Goal: Task Accomplishment & Management: Use online tool/utility

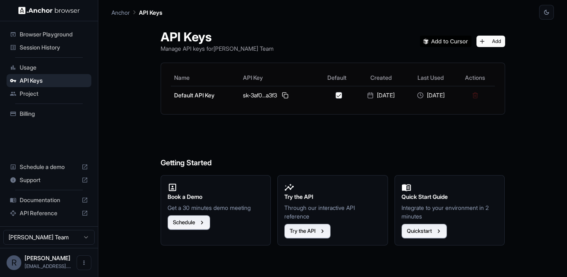
click at [45, 35] on span "Browser Playground" at bounding box center [54, 34] width 68 height 8
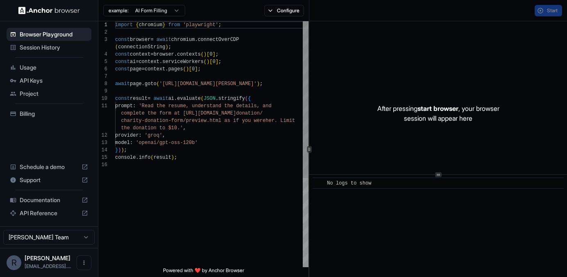
scroll to position [66, 0]
click at [37, 48] on span "Session History" at bounding box center [54, 47] width 68 height 8
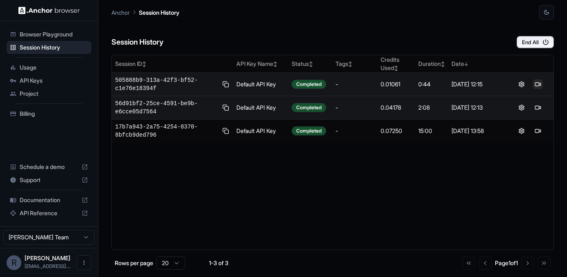
click at [538, 83] on button at bounding box center [538, 84] width 10 height 10
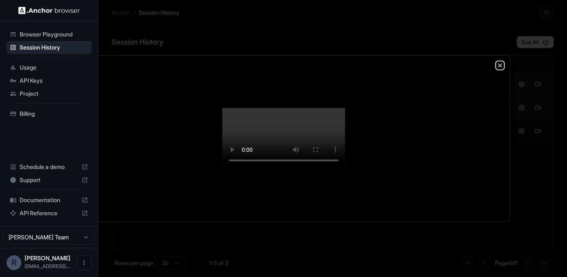
click at [499, 62] on icon "button" at bounding box center [500, 65] width 7 height 7
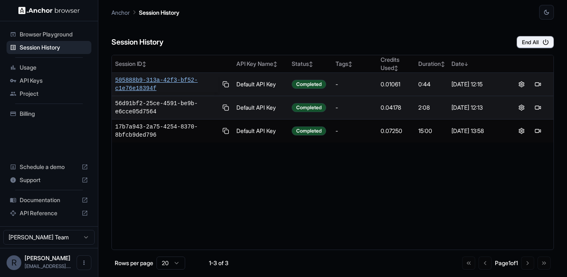
click at [144, 79] on span "505888b9-313a-42f3-bf52-c1e76e18394f" at bounding box center [166, 84] width 103 height 16
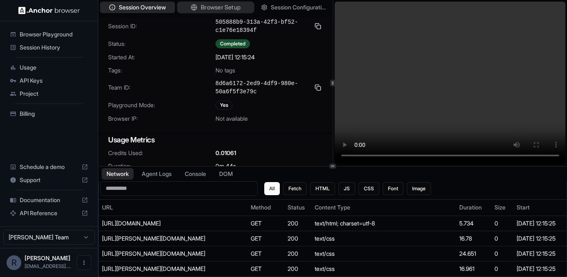
click at [223, 8] on span "Browser Setup" at bounding box center [221, 7] width 40 height 9
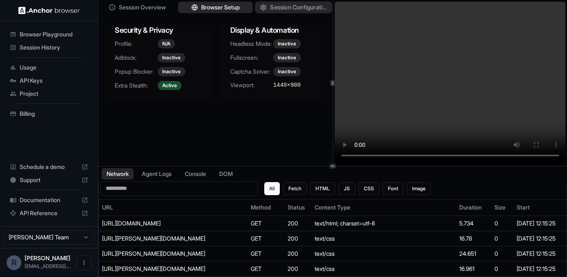
click at [283, 5] on span "Session Configuration" at bounding box center [298, 7] width 57 height 9
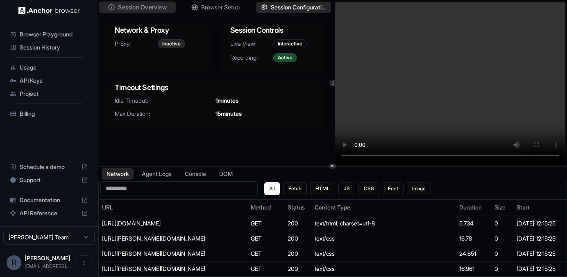
click at [145, 7] on span "Session Overview" at bounding box center [142, 7] width 48 height 9
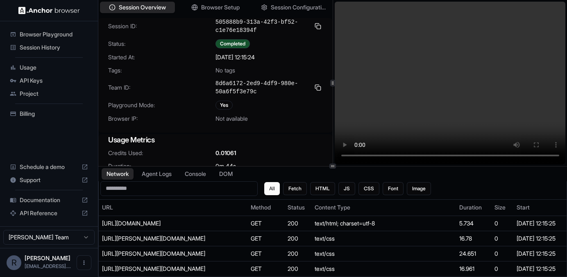
click at [56, 32] on span "Browser Playground" at bounding box center [54, 34] width 68 height 8
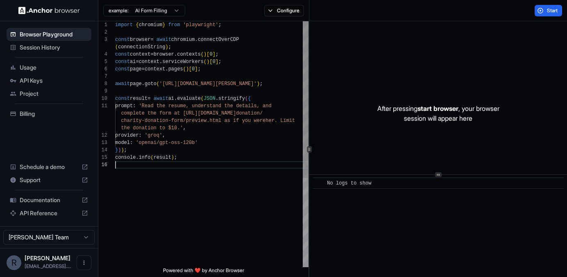
scroll to position [66, 0]
click at [232, 218] on div "import { chromium } from 'playwright' ; const browser = await chromium . connec…" at bounding box center [211, 214] width 193 height 386
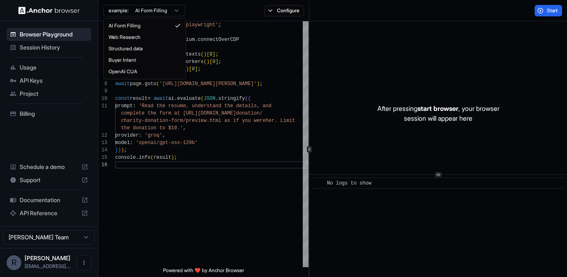
click at [171, 11] on html "Browser Playground Session History Usage API Keys Project Billing Schedule a de…" at bounding box center [283, 138] width 567 height 277
click at [211, 9] on html "Browser Playground Session History Usage API Keys Project Billing Schedule a de…" at bounding box center [283, 138] width 567 height 277
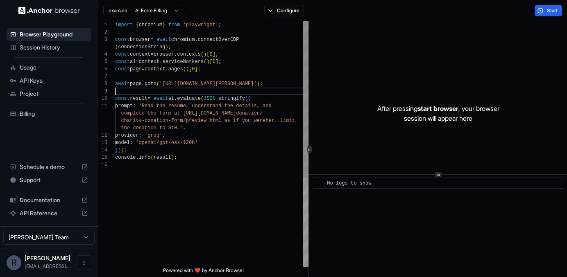
click at [200, 89] on div "import { chromium } from 'playwright' ; const browser = await chromium . connec…" at bounding box center [211, 214] width 193 height 386
drag, startPoint x: 189, startPoint y: 84, endPoint x: 281, endPoint y: 83, distance: 92.6
click at [281, 83] on div "import { chromium } from 'playwright' ; const browser = await chromium . connec…" at bounding box center [211, 214] width 193 height 386
type textarea "**********"
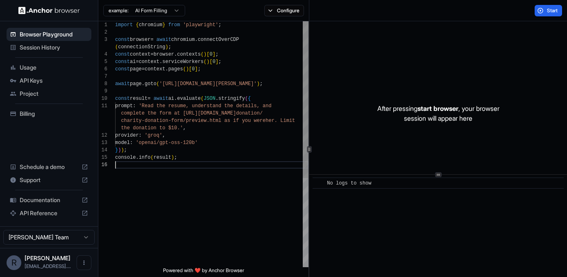
drag, startPoint x: 217, startPoint y: 216, endPoint x: 189, endPoint y: 221, distance: 28.0
click at [217, 216] on div "import { chromium } from 'playwright' ; const browser = await chromium . connec…" at bounding box center [211, 214] width 193 height 386
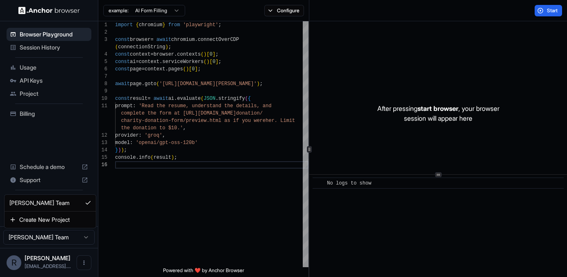
click at [84, 237] on html "Browser Playground Session History Usage API Keys Project Billing Schedule a de…" at bounding box center [283, 138] width 567 height 277
click at [212, 220] on html "Browser Playground Session History Usage API Keys Project Billing Schedule a de…" at bounding box center [283, 138] width 567 height 277
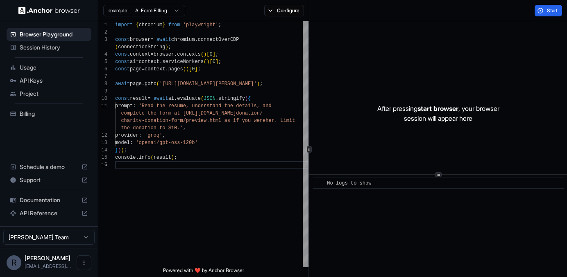
click at [35, 93] on span "Project" at bounding box center [54, 94] width 68 height 8
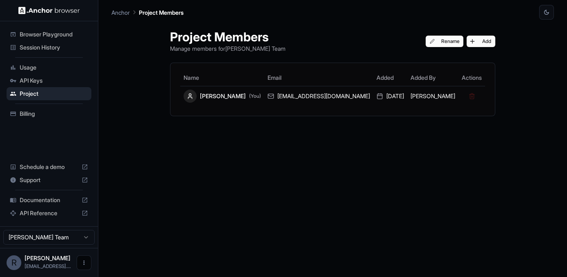
click at [85, 265] on icon "Open menu" at bounding box center [84, 263] width 7 height 7
click at [184, 121] on div at bounding box center [283, 138] width 567 height 277
click at [53, 34] on span "Browser Playground" at bounding box center [54, 34] width 68 height 8
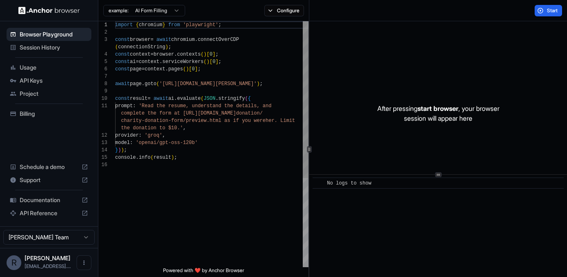
scroll to position [66, 0]
click at [275, 10] on button "Configure" at bounding box center [284, 10] width 40 height 11
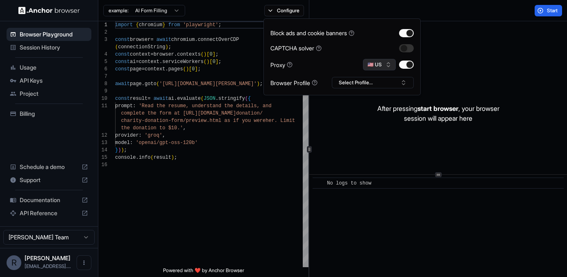
click at [379, 66] on button "🇺🇸 US" at bounding box center [379, 64] width 33 height 11
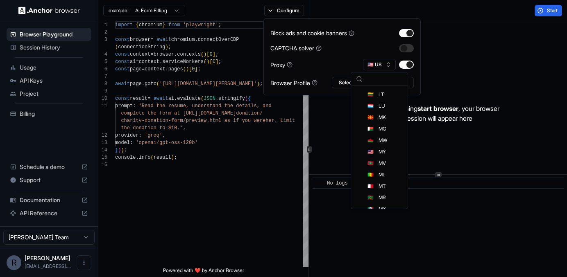
scroll to position [1105, 0]
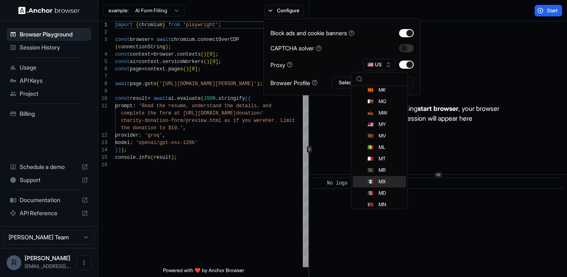
click at [390, 183] on div "🇲🇽 MX" at bounding box center [379, 181] width 53 height 11
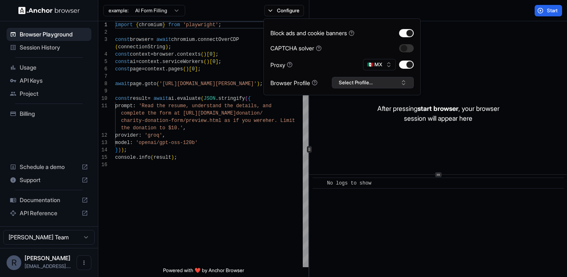
click at [369, 85] on button "Select Profile..." at bounding box center [373, 82] width 82 height 11
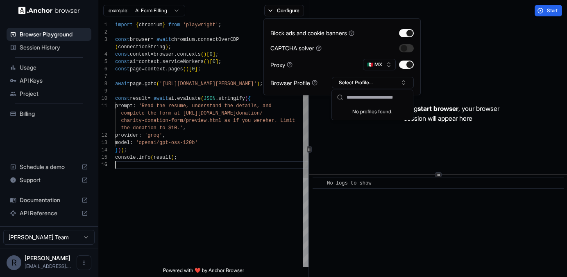
click at [277, 186] on div "import { chromium } from 'playwright' ; const browser = await chromium . connec…" at bounding box center [211, 214] width 193 height 386
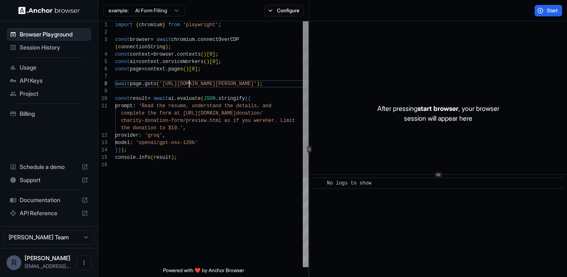
scroll to position [59, 0]
drag, startPoint x: 189, startPoint y: 84, endPoint x: 281, endPoint y: 82, distance: 92.6
click at [281, 82] on div "import { chromium } from 'playwright' ; const browser = await chromium . connec…" at bounding box center [211, 214] width 193 height 386
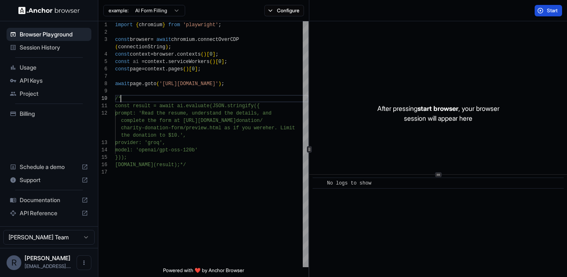
type textarea "**********"
click at [548, 9] on span "Start" at bounding box center [552, 10] width 11 height 7
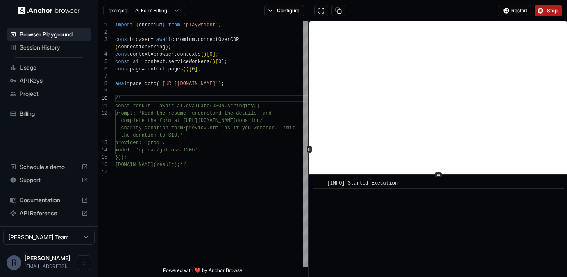
scroll to position [4, 0]
click at [174, 208] on div "import { chromium } from 'playwright' ; const browser = await chromium . connec…" at bounding box center [211, 218] width 193 height 394
click at [145, 91] on div "import { chromium } from 'playwright' ; const browser = await chromium . connec…" at bounding box center [211, 218] width 193 height 394
click at [125, 100] on div "import { chromium } from 'playwright' ; const browser = await chromium . connec…" at bounding box center [211, 218] width 193 height 394
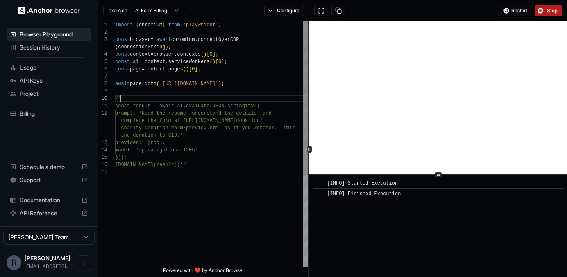
scroll to position [0, 0]
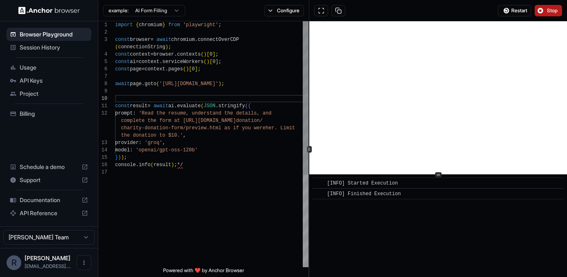
click at [190, 166] on div "import { chromium } from 'playwright' ; const browser = await chromium . connec…" at bounding box center [211, 218] width 193 height 394
click at [199, 122] on div "import { chromium } from 'playwright' ; const browser = await chromium . connec…" at bounding box center [211, 218] width 193 height 394
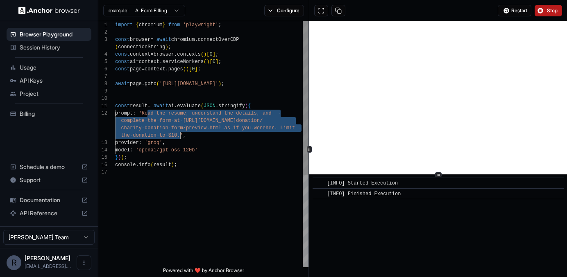
drag, startPoint x: 148, startPoint y: 112, endPoint x: 179, endPoint y: 136, distance: 39.2
click at [180, 136] on div "import { chromium } from 'playwright' ; const browser = await chromium . connec…" at bounding box center [211, 218] width 193 height 394
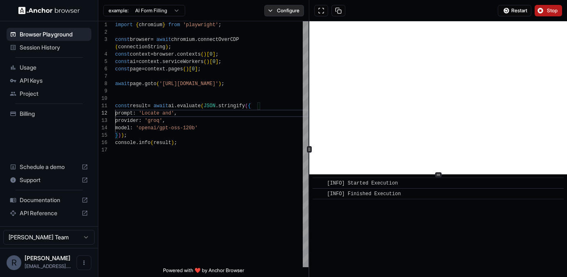
click at [286, 8] on button "Configure" at bounding box center [284, 10] width 40 height 11
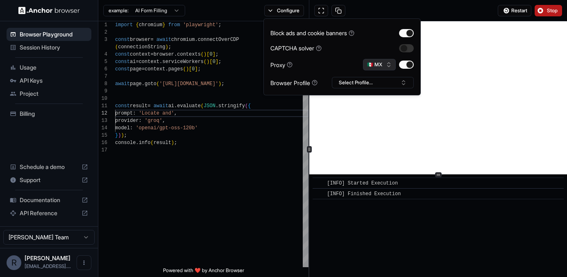
click at [380, 65] on button "🇲🇽 MX" at bounding box center [379, 64] width 33 height 11
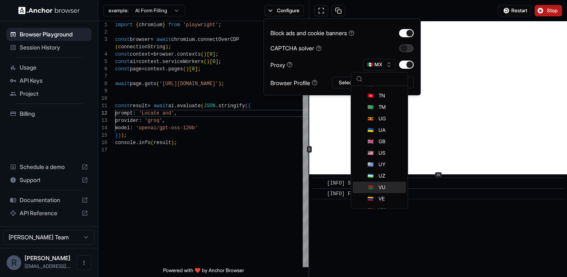
scroll to position [1897, 0]
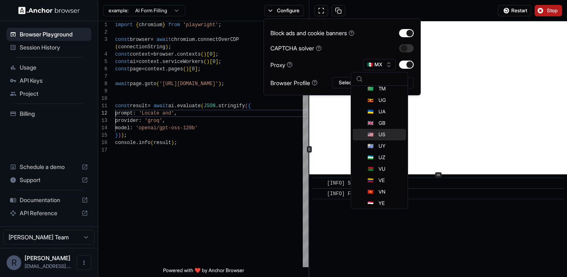
click at [383, 131] on div "🇺🇸 US" at bounding box center [379, 134] width 53 height 11
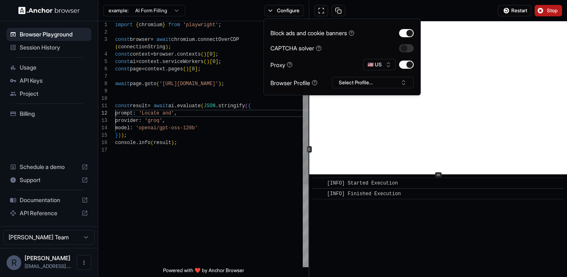
scroll to position [52, 0]
click at [264, 169] on div "import { chromium } from 'playwright' ; const browser = await chromium . connec…" at bounding box center [211, 207] width 193 height 372
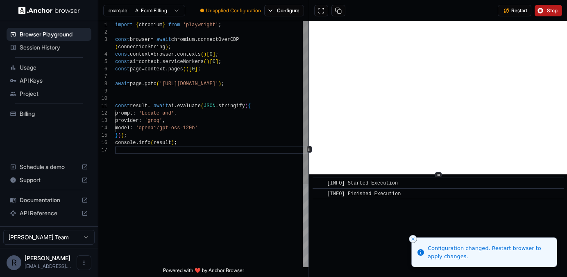
scroll to position [15, 0]
click at [177, 113] on div "import { chromium } from 'playwright' ; const browser = await chromium . connec…" at bounding box center [211, 207] width 193 height 372
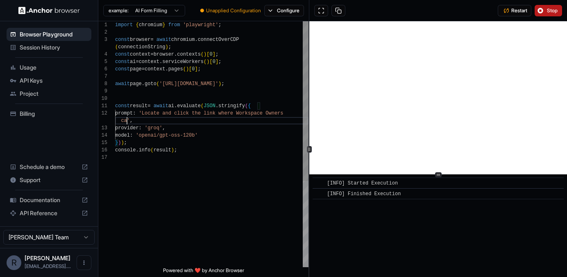
scroll to position [22, 0]
click at [547, 9] on span "Stop" at bounding box center [552, 10] width 11 height 7
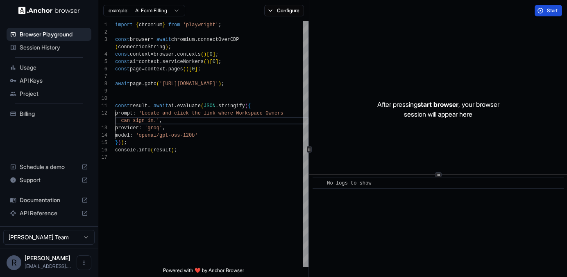
click at [545, 8] on button "Start" at bounding box center [548, 10] width 27 height 11
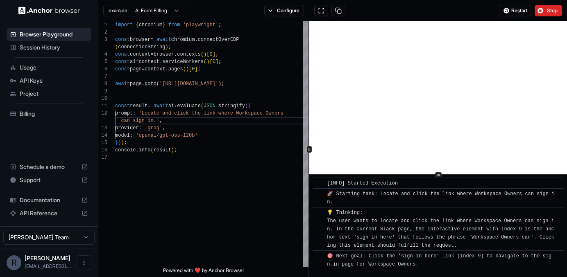
scroll to position [131, 0]
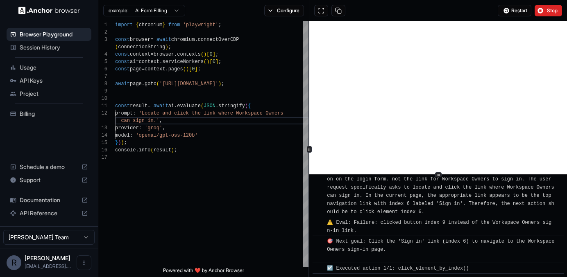
click at [541, 13] on button "Stop" at bounding box center [548, 10] width 27 height 11
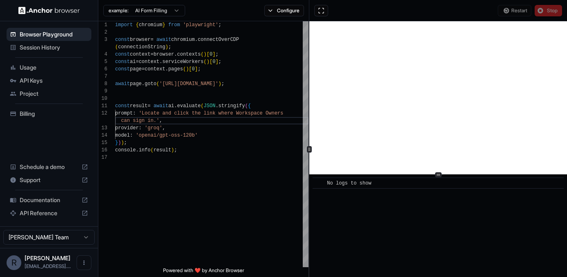
scroll to position [0, 0]
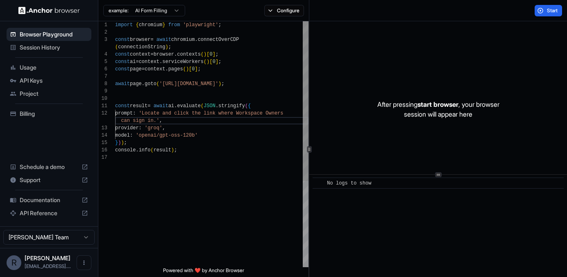
click at [156, 122] on div "import { chromium } from 'playwright' ; const browser = await chromium . connec…" at bounding box center [211, 210] width 193 height 379
click at [544, 8] on button "Start" at bounding box center [548, 10] width 27 height 11
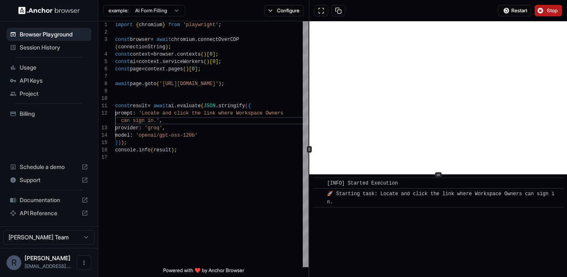
click at [549, 10] on span "Stop" at bounding box center [552, 10] width 11 height 7
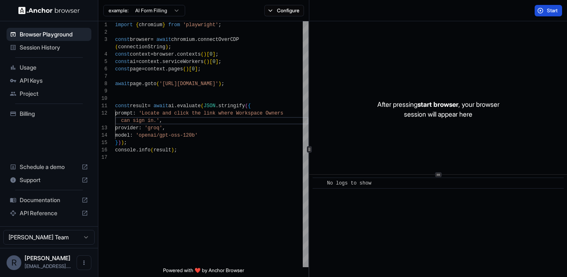
click at [545, 9] on button "Start" at bounding box center [548, 10] width 27 height 11
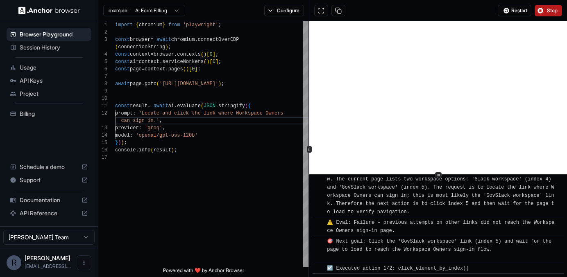
scroll to position [898, 0]
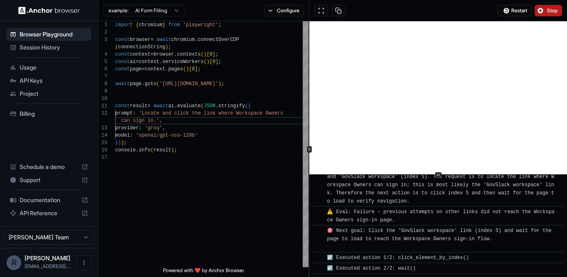
click at [549, 10] on span "Stop" at bounding box center [552, 10] width 11 height 7
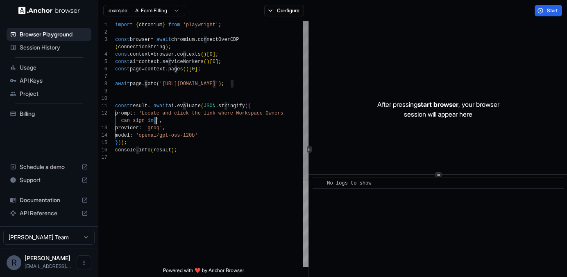
click at [155, 121] on div "import { chromium } from 'playwright' ; const browser = await chromium . connec…" at bounding box center [211, 210] width 193 height 379
click at [182, 161] on div "import { chromium } from 'playwright' ; const browser = await chromium . connec…" at bounding box center [211, 210] width 193 height 379
click at [179, 150] on div "import { chromium } from 'playwright' ; const browser = await chromium . connec…" at bounding box center [211, 210] width 193 height 379
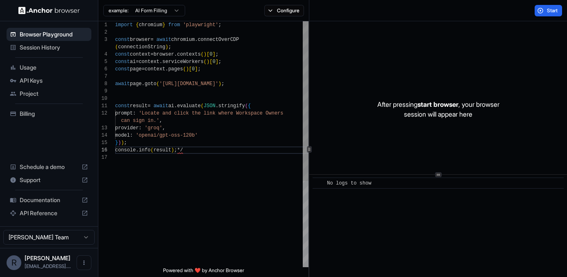
drag, startPoint x: 116, startPoint y: 106, endPoint x: 143, endPoint y: 123, distance: 32.2
click at [116, 105] on div "import { chromium } from 'playwright' ; const browser = await chromium . connec…" at bounding box center [211, 210] width 193 height 379
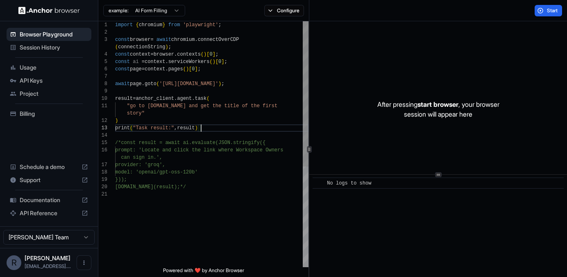
scroll to position [30, 0]
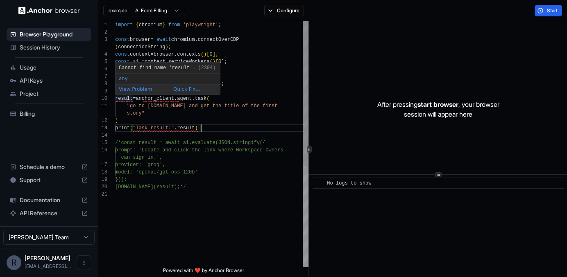
click at [116, 98] on div "import { chromium } from 'playwright' ; const browser = await chromium . connec…" at bounding box center [211, 229] width 193 height 416
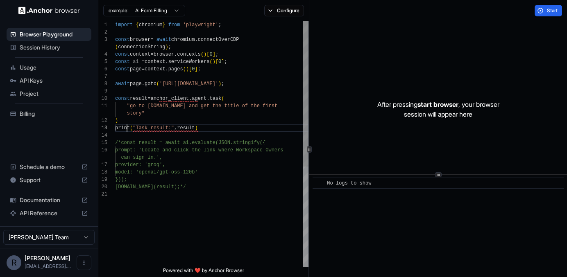
click at [127, 128] on div "import { chromium } from 'playwright' ; const browser = await chromium . connec…" at bounding box center [211, 229] width 193 height 416
click at [249, 23] on div "import { chromium } from 'playwright' ; const browser = await chromium . connec…" at bounding box center [211, 229] width 193 height 416
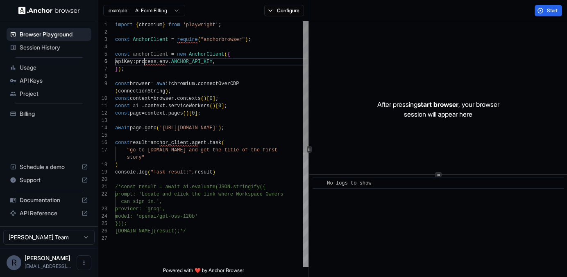
scroll to position [37, 0]
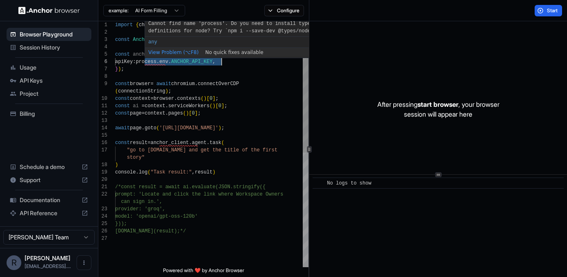
drag, startPoint x: 145, startPoint y: 63, endPoint x: 221, endPoint y: 63, distance: 76.2
click at [221, 63] on div "import { chromium } from 'playwright' ; const browser = await chromium . connec…" at bounding box center [211, 251] width 193 height 460
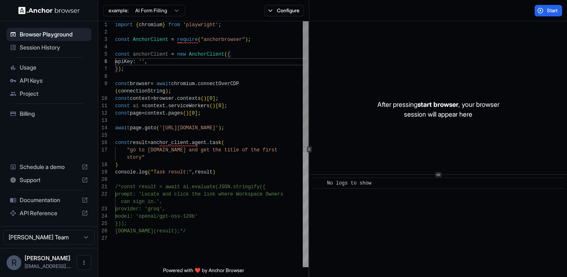
scroll to position [15, 0]
click at [118, 40] on div "import { chromium } from 'playwright' ; const browser = await chromium . connec…" at bounding box center [211, 251] width 193 height 460
click at [205, 53] on div "import { chromium } from 'playwright' ; const browser = await chromium . connec…" at bounding box center [211, 251] width 193 height 460
click at [148, 62] on div "import { chromium } from 'playwright' ; const browser = await chromium . connec…" at bounding box center [211, 251] width 193 height 460
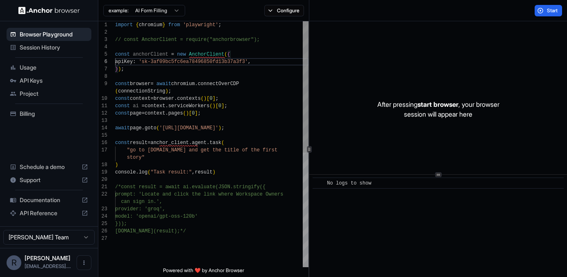
click at [153, 52] on div "import { chromium } from 'playwright' ; const browser = await chromium . connec…" at bounding box center [211, 251] width 193 height 460
click at [179, 143] on div "import { chromium } from 'playwright' ; const browser = await chromium . connec…" at bounding box center [211, 251] width 193 height 460
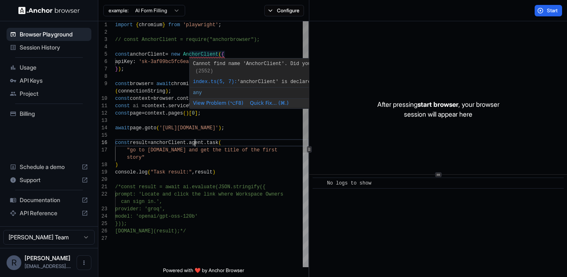
click at [202, 55] on div "import { chromium } from 'playwright' ; const browser = await chromium . connec…" at bounding box center [211, 251] width 193 height 460
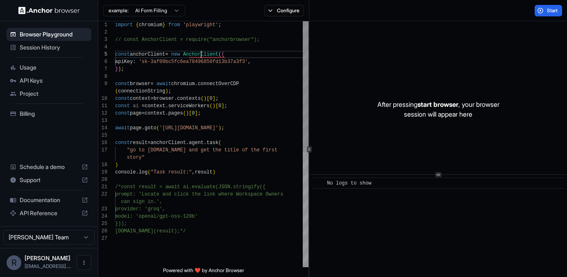
click at [202, 55] on div "import { chromium } from 'playwright' ; const browser = await chromium . connec…" at bounding box center [211, 251] width 193 height 460
click at [161, 47] on div "import { chromium } from 'playwright' ; const browser = await chromium . connec…" at bounding box center [211, 251] width 193 height 460
click at [182, 31] on div "import { chromium } from 'playwright' ; const browser = await chromium . connec…" at bounding box center [211, 251] width 193 height 460
click at [197, 34] on div "import { chromium } from 'playwright' ; const browser = await chromium . connec…" at bounding box center [211, 251] width 193 height 460
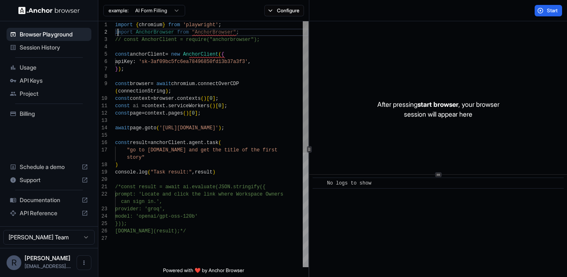
click at [117, 32] on div "import { chromium } from 'playwright' ; const browser = await chromium . connec…" at bounding box center [211, 251] width 193 height 460
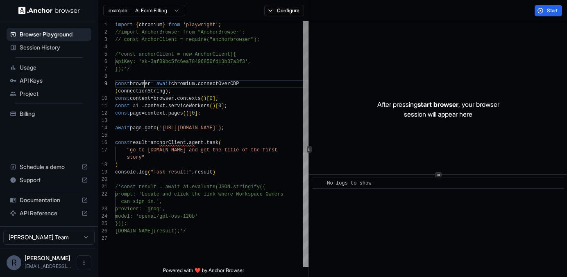
scroll to position [59, 0]
click at [145, 84] on div "import { chromium } from 'playwright' ; const browser = await chromium . connec…" at bounding box center [211, 251] width 193 height 460
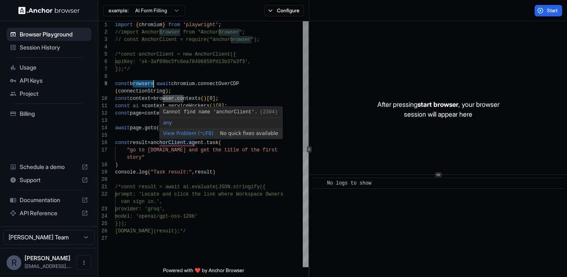
click at [174, 144] on div "import { chromium } from 'playwright' ; const browser = await chromium . connec…" at bounding box center [211, 251] width 193 height 460
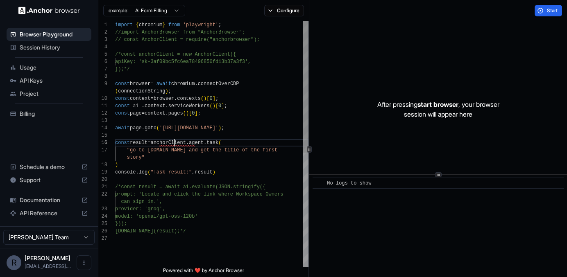
click at [174, 144] on div "import { chromium } from 'playwright' ; const browser = await chromium . connec…" at bounding box center [211, 251] width 193 height 460
drag, startPoint x: 184, startPoint y: 189, endPoint x: 201, endPoint y: 188, distance: 17.3
click at [201, 188] on div "import { chromium } from 'playwright' ; const browser = await chromium . connec…" at bounding box center [211, 251] width 193 height 460
click at [231, 172] on div "import { chromium } from 'playwright' ; const browser = await chromium . connec…" at bounding box center [211, 251] width 193 height 460
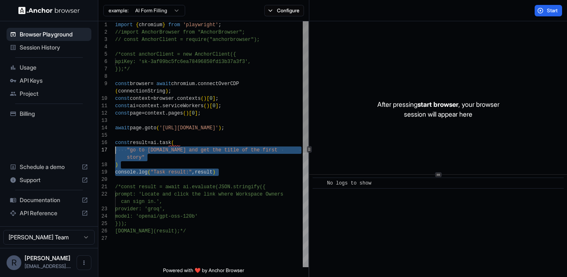
scroll to position [44, 0]
drag, startPoint x: 226, startPoint y: 173, endPoint x: 111, endPoint y: 145, distance: 117.9
click at [115, 145] on div "import { chromium } from 'playwright' ; const browser = await chromium . connec…" at bounding box center [211, 251] width 193 height 460
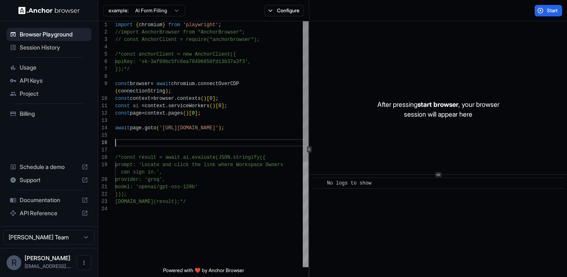
scroll to position [30, 0]
drag, startPoint x: 166, startPoint y: 128, endPoint x: 259, endPoint y: 128, distance: 93.0
click at [259, 128] on div "import { chromium } from 'playwright' ; const browser = await chromium . connec…" at bounding box center [211, 236] width 193 height 431
click at [241, 198] on div "import { chromium } from 'playwright' ; const browser = await chromium . connec…" at bounding box center [211, 236] width 193 height 431
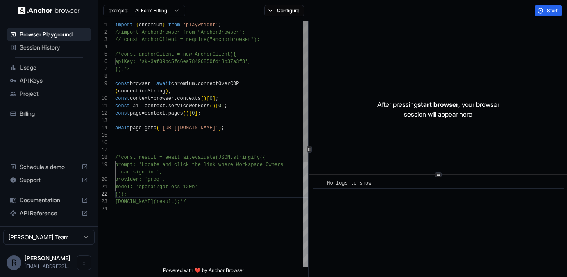
scroll to position [59, 0]
click at [121, 159] on div "import { chromium } from 'playwright' ; const browser = await chromium . connec…" at bounding box center [211, 236] width 193 height 431
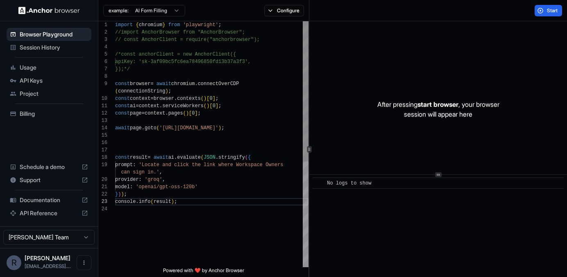
scroll to position [37, 0]
click at [184, 138] on div "import { chromium } from 'playwright' ; const browser = await chromium . connec…" at bounding box center [211, 236] width 193 height 431
drag, startPoint x: 163, startPoint y: 128, endPoint x: 214, endPoint y: 132, distance: 50.5
click at [214, 132] on div "import { chromium } from 'playwright' ; const browser = await chromium . connec…" at bounding box center [211, 236] width 193 height 431
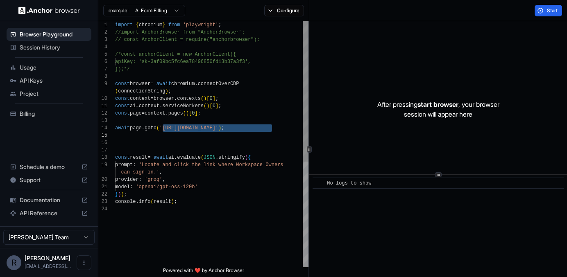
drag, startPoint x: 208, startPoint y: 142, endPoint x: 166, endPoint y: 132, distance: 42.5
click at [207, 142] on div "import { chromium } from 'playwright' ; const browser = await chromium . connec…" at bounding box center [211, 236] width 193 height 431
drag, startPoint x: 164, startPoint y: 128, endPoint x: 259, endPoint y: 129, distance: 95.1
click at [259, 129] on div "import { chromium } from 'playwright' ; const browser = await chromium . connec…" at bounding box center [211, 236] width 193 height 431
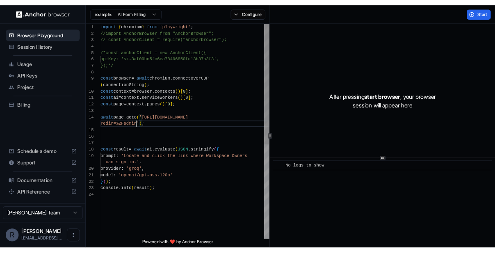
scroll to position [0, 0]
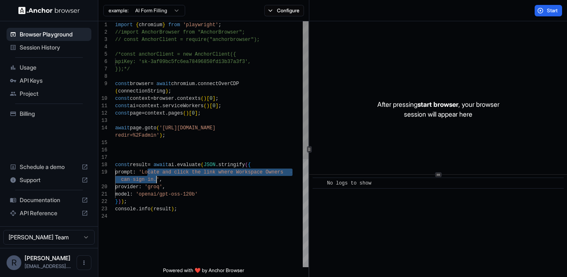
drag, startPoint x: 148, startPoint y: 172, endPoint x: 155, endPoint y: 179, distance: 11.0
click at [155, 179] on div "import { chromium } from 'playwright' ; const browser = await chromium . connec…" at bounding box center [211, 240] width 193 height 438
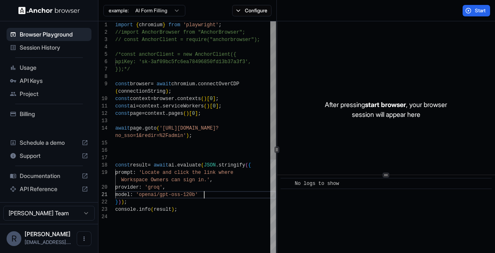
click at [227, 195] on div "import { chromium } from 'playwright' ; //import AnchorBrowser from "AnchorBrow…" at bounding box center [195, 240] width 161 height 438
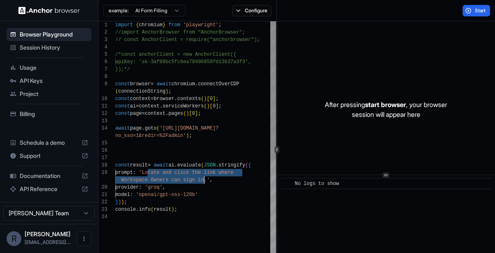
drag, startPoint x: 148, startPoint y: 172, endPoint x: 205, endPoint y: 179, distance: 57.8
click at [205, 179] on div "import { chromium } from 'playwright' ; //import AnchorBrowser from "AnchorBrow…" at bounding box center [195, 240] width 161 height 438
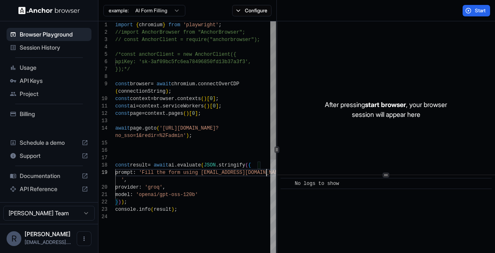
scroll to position [7, 0]
click at [477, 9] on span "Start" at bounding box center [479, 10] width 11 height 7
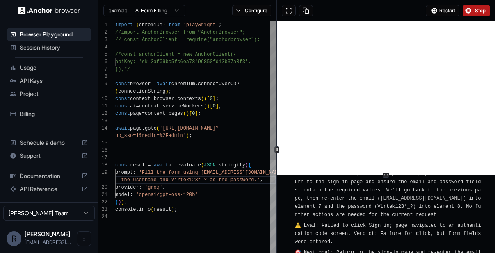
scroll to position [212, 0]
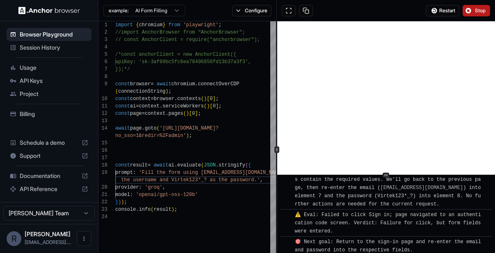
click at [474, 13] on span "Stop" at bounding box center [479, 10] width 11 height 7
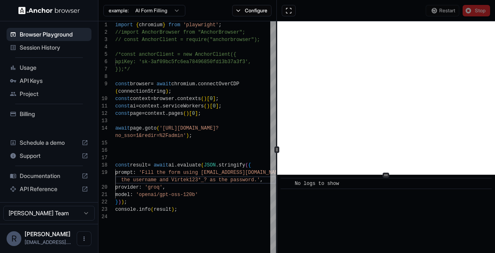
scroll to position [0, 0]
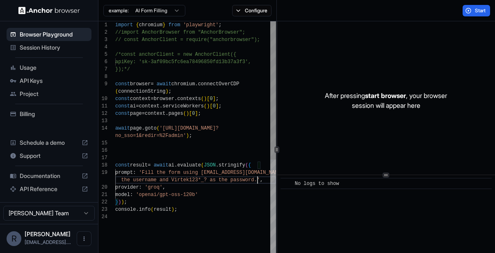
click at [258, 179] on div "import { chromium } from 'playwright' ; //import AnchorBrowser from "AnchorBrow…" at bounding box center [195, 240] width 161 height 438
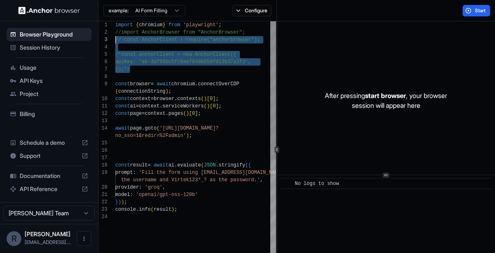
scroll to position [7, 0]
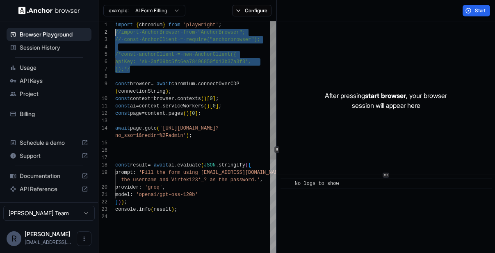
drag, startPoint x: 134, startPoint y: 70, endPoint x: 116, endPoint y: 35, distance: 39.2
click at [116, 35] on div "import { chromium } from 'playwright' ; //import AnchorBrowser from "AnchorBrow…" at bounding box center [195, 240] width 161 height 438
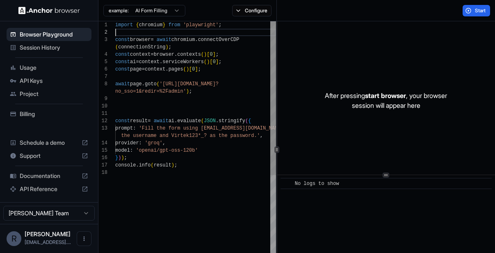
scroll to position [37, 0]
click at [257, 136] on div "import { chromium } from 'playwright' ; const browser = await chromium . connec…" at bounding box center [195, 218] width 161 height 394
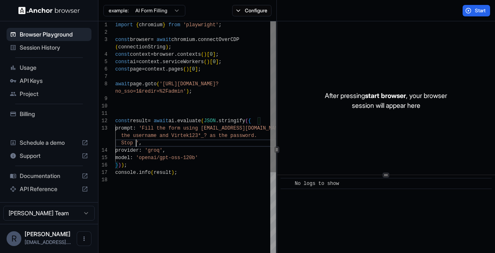
scroll to position [44, 0]
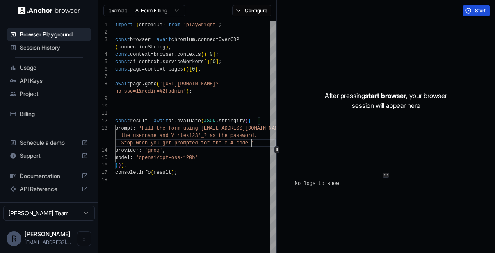
click at [477, 11] on span "Start" at bounding box center [479, 10] width 11 height 7
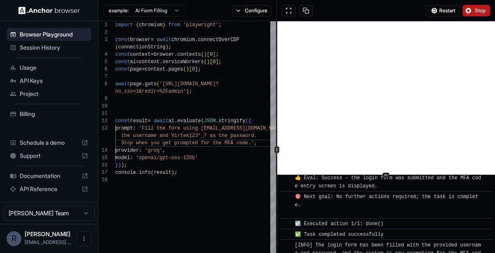
scroll to position [258, 0]
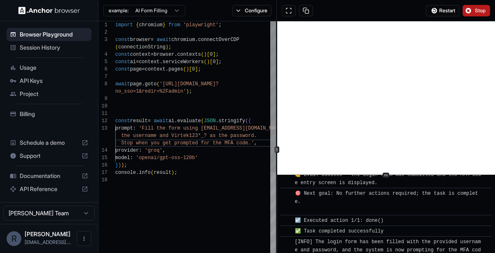
click at [195, 193] on div "import { chromium } from 'playwright' ; const browser = await chromium . connec…" at bounding box center [195, 221] width 161 height 401
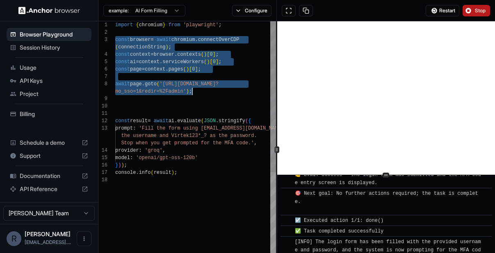
drag, startPoint x: 115, startPoint y: 41, endPoint x: 207, endPoint y: 94, distance: 106.5
click at [207, 94] on div "import { chromium } from 'playwright' ; const browser = await chromium . connec…" at bounding box center [195, 221] width 161 height 401
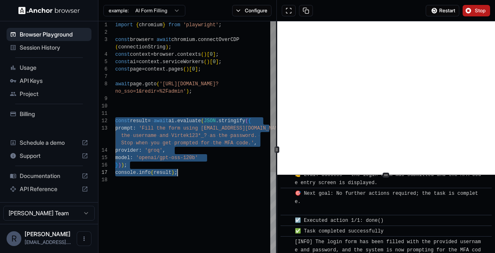
drag, startPoint x: 116, startPoint y: 121, endPoint x: 177, endPoint y: 172, distance: 80.0
click at [177, 172] on div "import { chromium } from 'playwright' ; const browser = await chromium . connec…" at bounding box center [195, 221] width 161 height 401
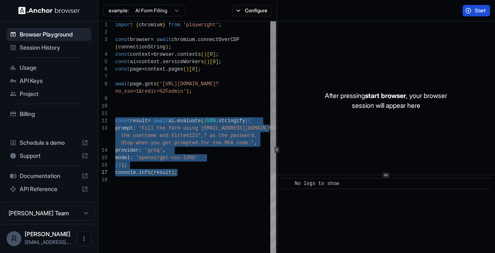
scroll to position [0, 0]
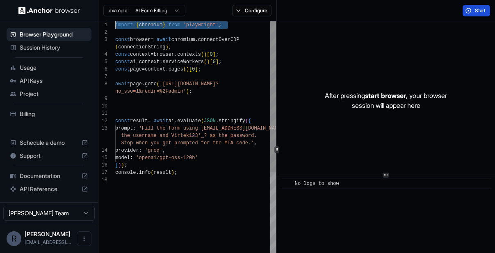
drag, startPoint x: 235, startPoint y: 25, endPoint x: 88, endPoint y: 15, distance: 147.8
click at [115, 21] on div "import { chromium } from 'playwright' ; const browser = await chromium . connec…" at bounding box center [195, 221] width 161 height 401
click at [240, 27] on div "import { chromium } from 'playwright' ; const browser = await chromium . connec…" at bounding box center [195, 221] width 161 height 401
click at [214, 26] on div "import { chromium } from 'playwright' ; const browser = await chromium . connec…" at bounding box center [195, 221] width 161 height 401
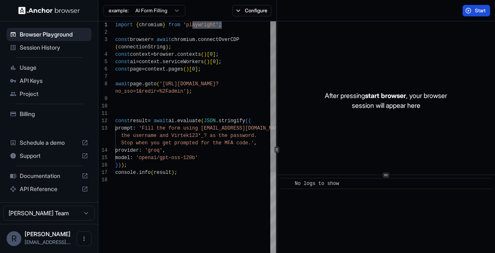
scroll to position [7, 0]
click at [190, 103] on div "import { chromium } from 'playwright' ; const browser = await chromium . connec…" at bounding box center [195, 221] width 161 height 401
type textarea "**********"
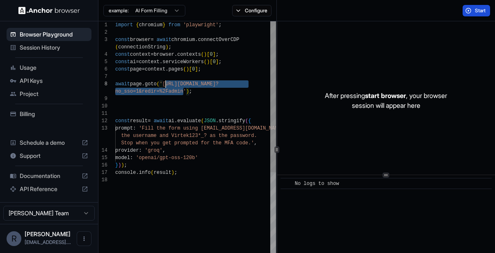
scroll to position [59, 0]
drag, startPoint x: 183, startPoint y: 92, endPoint x: 164, endPoint y: 86, distance: 19.4
click at [164, 86] on div "import { chromium } from 'playwright' ; const browser = await chromium . connec…" at bounding box center [195, 221] width 161 height 401
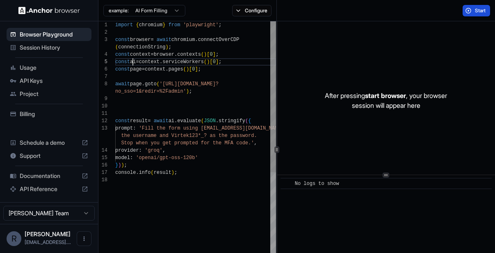
scroll to position [37, 0]
drag, startPoint x: 133, startPoint y: 62, endPoint x: 229, endPoint y: 59, distance: 96.7
click at [229, 59] on div "import { chromium } from 'playwright' ; const browser = await chromium . connec…" at bounding box center [195, 221] width 161 height 401
click at [234, 59] on div "import { chromium } from 'playwright' ; const browser = await chromium . connec…" at bounding box center [195, 221] width 161 height 401
drag, startPoint x: 227, startPoint y: 61, endPoint x: 134, endPoint y: 64, distance: 93.4
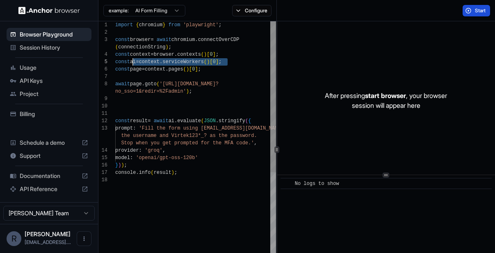
click at [134, 64] on div "import { chromium } from 'playwright' ; const browser = await chromium . connec…" at bounding box center [195, 221] width 161 height 401
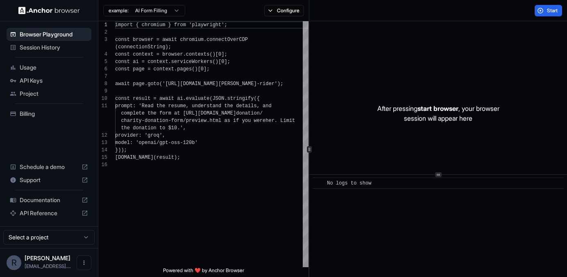
scroll to position [66, 0]
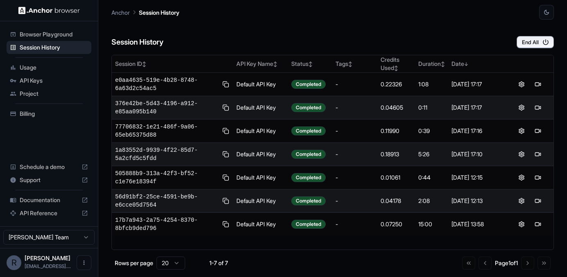
click at [52, 32] on span "Browser Playground" at bounding box center [54, 34] width 68 height 8
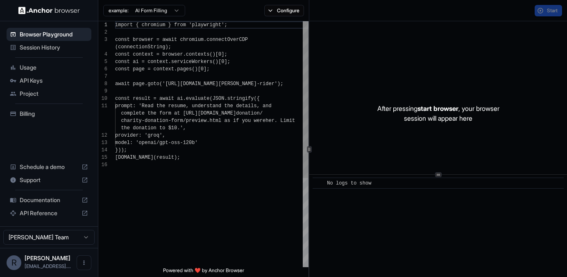
scroll to position [66, 0]
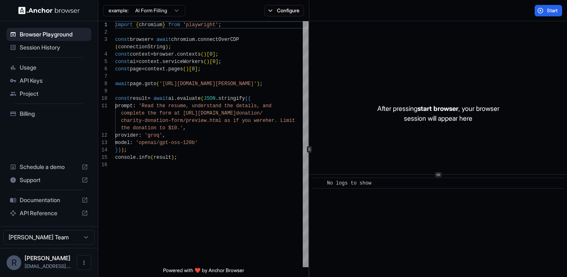
click at [170, 9] on html "Browser Playground Session History Usage API Keys Project Billing Schedule a de…" at bounding box center [283, 138] width 567 height 277
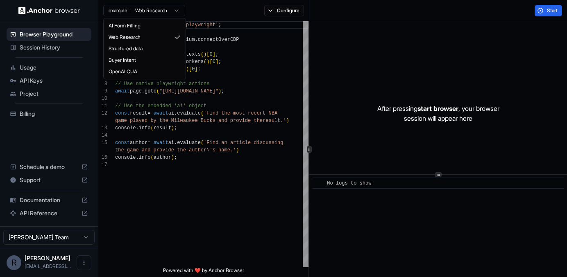
click at [151, 8] on html "Browser Playground Session History Usage API Keys Project Billing Schedule a de…" at bounding box center [283, 138] width 567 height 277
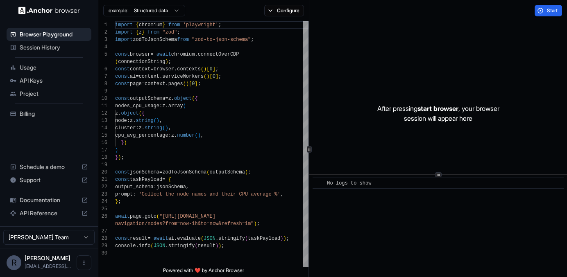
click at [157, 8] on html "Browser Playground Session History Usage API Keys Project Billing Schedule a de…" at bounding box center [283, 138] width 567 height 277
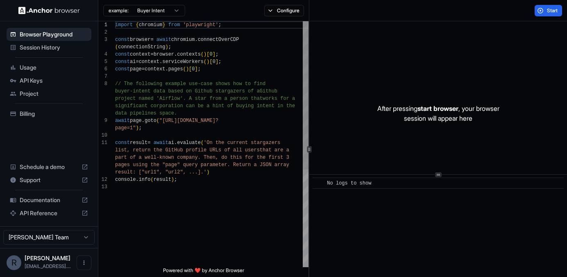
scroll to position [52, 0]
click at [154, 6] on html "Browser Playground Session History Usage API Keys Project Billing Schedule a de…" at bounding box center [283, 138] width 567 height 277
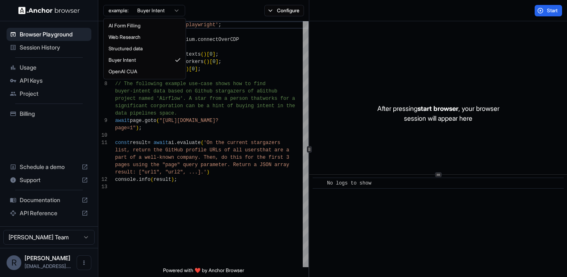
type textarea "**********"
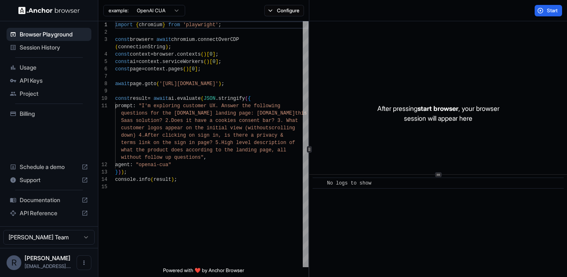
click at [50, 200] on span "Documentation" at bounding box center [49, 200] width 59 height 8
click at [40, 68] on span "Usage" at bounding box center [54, 68] width 68 height 8
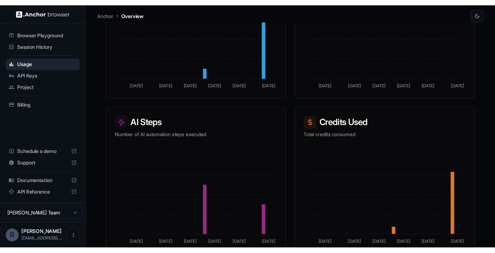
scroll to position [229, 0]
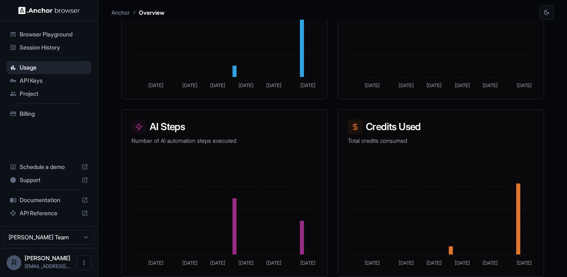
click at [50, 181] on span "Support" at bounding box center [49, 180] width 59 height 8
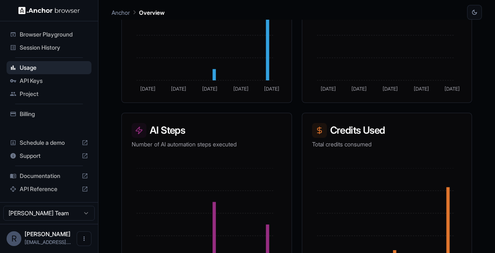
click at [35, 31] on span "Browser Playground" at bounding box center [54, 34] width 68 height 8
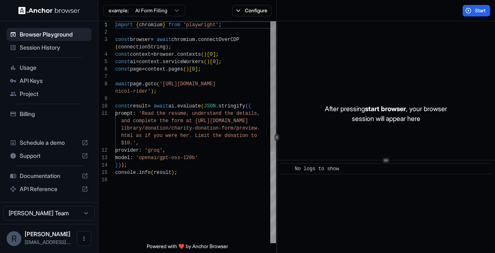
scroll to position [59, 0]
click at [34, 67] on span "Usage" at bounding box center [54, 68] width 68 height 8
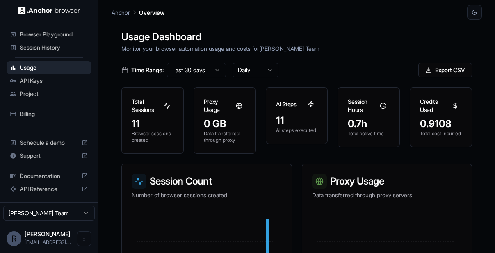
click at [57, 45] on span "Session History" at bounding box center [54, 47] width 68 height 8
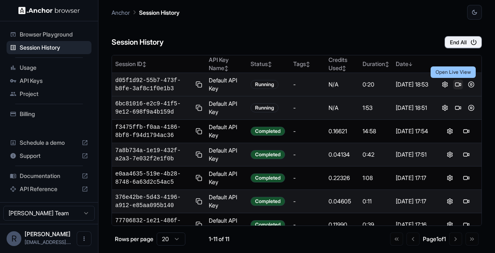
click at [453, 82] on button at bounding box center [458, 84] width 10 height 10
click at [453, 84] on button at bounding box center [458, 84] width 10 height 10
click at [461, 42] on button "End All" at bounding box center [462, 42] width 37 height 12
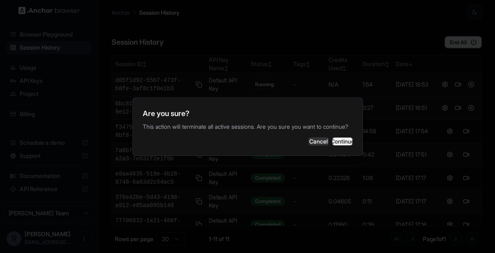
click at [341, 143] on button "Continue" at bounding box center [342, 141] width 20 height 8
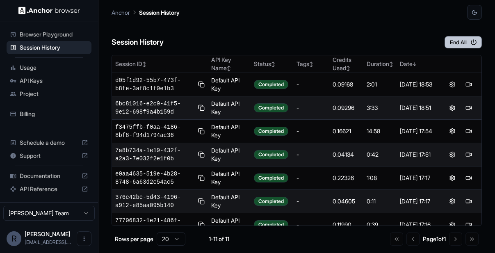
click at [473, 42] on icon "button" at bounding box center [473, 42] width 7 height 7
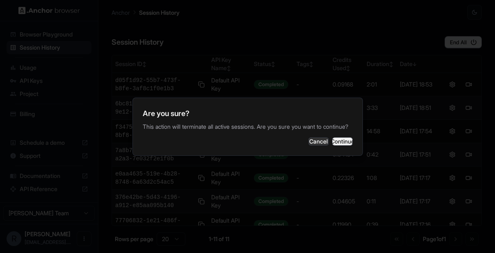
click at [344, 145] on button "Continue" at bounding box center [342, 141] width 20 height 8
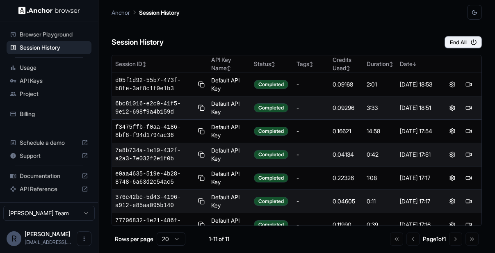
click at [474, 14] on icon "button" at bounding box center [474, 12] width 7 height 7
click at [468, 46] on li "Light" at bounding box center [464, 46] width 26 height 14
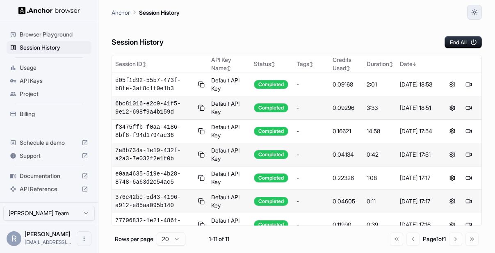
click at [474, 13] on icon "button" at bounding box center [474, 12] width 7 height 7
click at [466, 34] on li "System" at bounding box center [464, 32] width 26 height 14
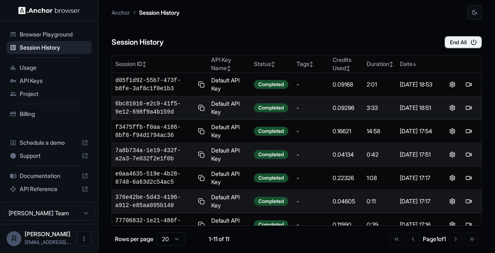
click at [385, 38] on div "Session History End All" at bounding box center [296, 34] width 370 height 29
click at [466, 40] on button "End All" at bounding box center [462, 42] width 37 height 12
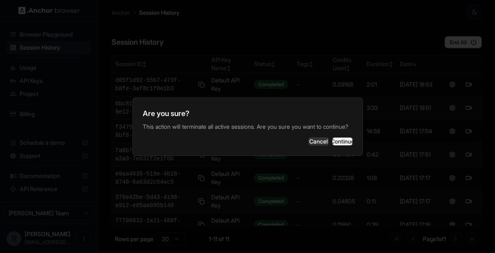
click at [332, 144] on button "Continue" at bounding box center [342, 141] width 20 height 8
